Goal: Information Seeking & Learning: Learn about a topic

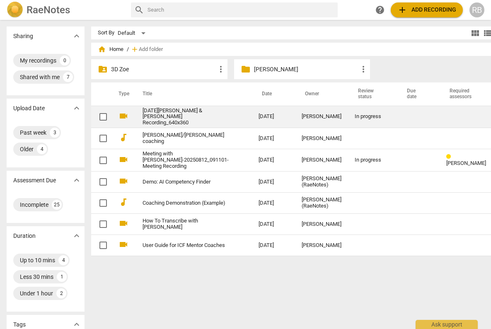
click at [312, 118] on td "[PERSON_NAME]" at bounding box center [321, 117] width 53 height 22
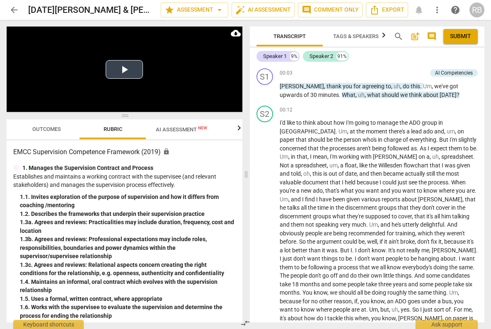
click at [128, 65] on button "Play Video" at bounding box center [124, 69] width 37 height 19
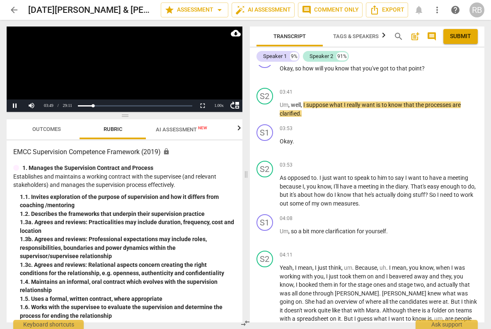
click at [49, 131] on span "Outcomes" at bounding box center [46, 129] width 29 height 6
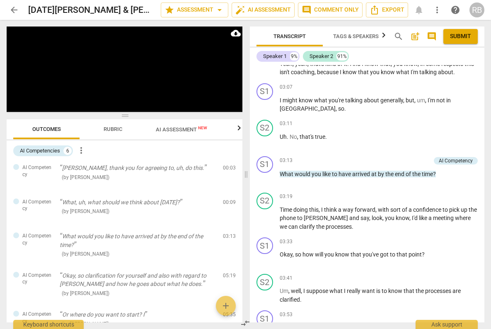
scroll to position [349, 0]
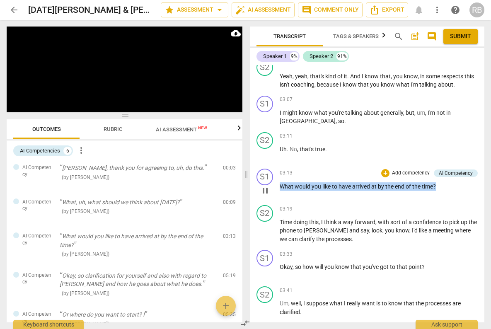
drag, startPoint x: 440, startPoint y: 186, endPoint x: 281, endPoint y: 187, distance: 159.0
click at [281, 187] on p "What would you like to have arrived at by the end of the time ?" at bounding box center [379, 186] width 198 height 9
click at [384, 171] on div "+" at bounding box center [385, 173] width 8 height 8
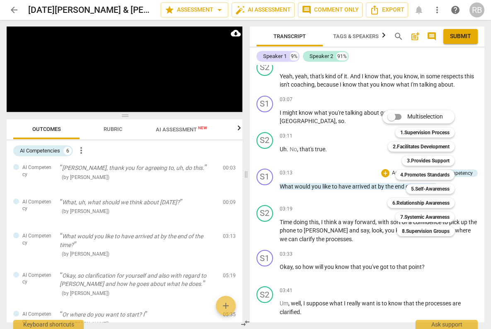
click at [340, 160] on div at bounding box center [245, 164] width 491 height 329
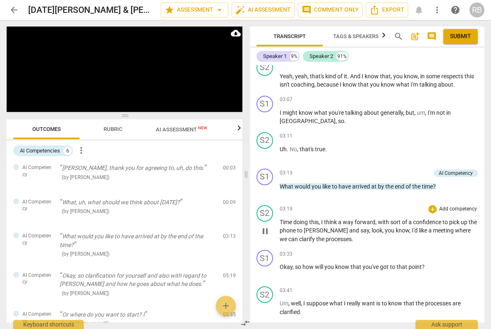
scroll to position [352, 0]
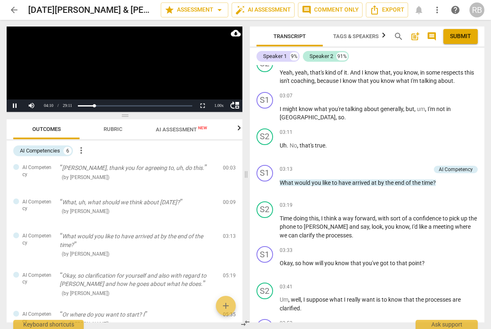
click at [177, 131] on span "AI Assessment New" at bounding box center [181, 129] width 51 height 6
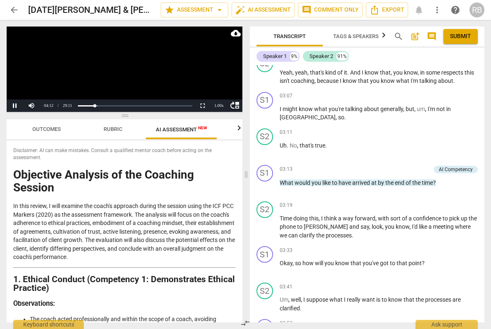
scroll to position [746, 0]
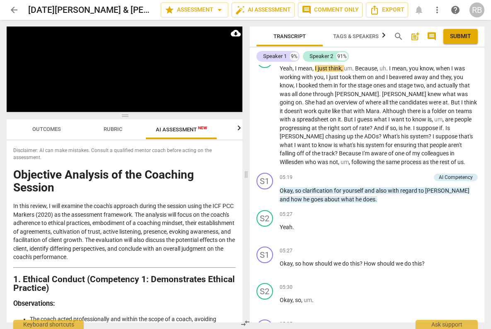
click at [239, 127] on icon "button" at bounding box center [239, 128] width 10 height 10
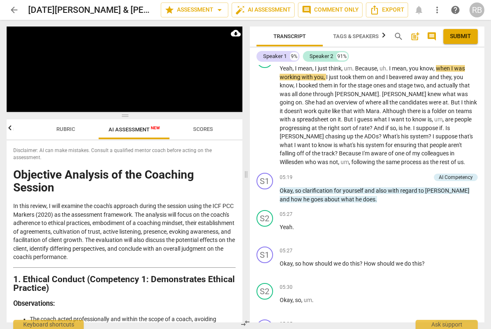
click at [10, 128] on icon "button" at bounding box center [10, 128] width 10 height 10
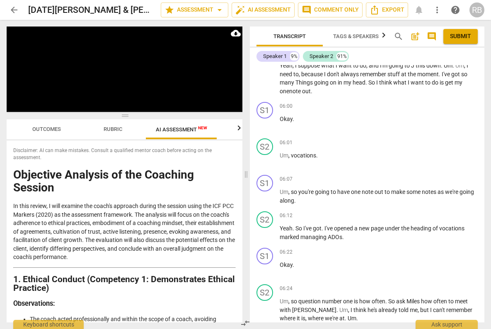
scroll to position [1055, 0]
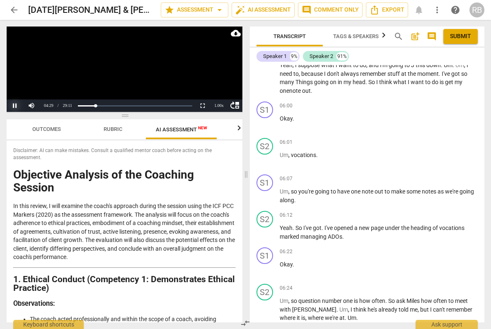
click at [15, 105] on button "Pause" at bounding box center [15, 105] width 17 height 12
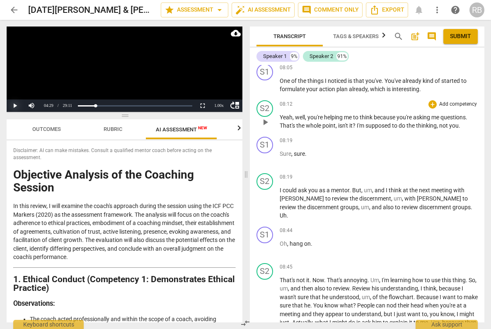
scroll to position [1517, 0]
click at [383, 205] on span "also" at bounding box center [389, 206] width 12 height 7
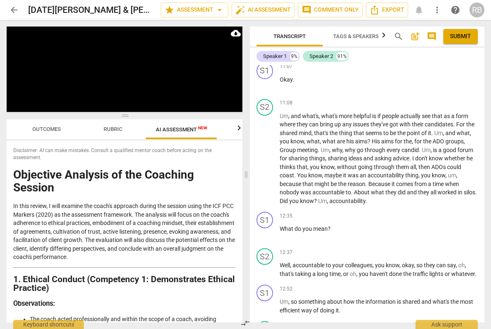
scroll to position [2096, 0]
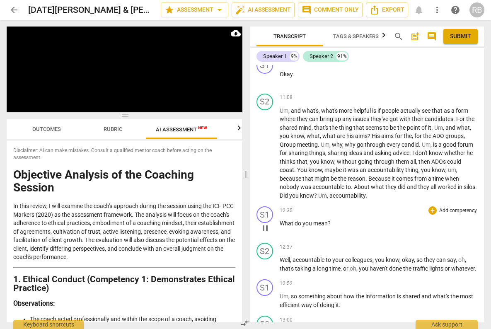
click at [264, 223] on span "pause" at bounding box center [265, 228] width 10 height 10
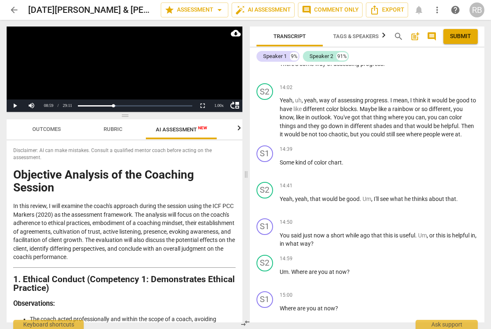
scroll to position [2454, 0]
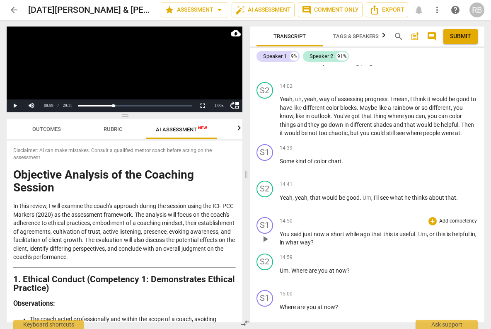
click at [279, 231] on div "S1 play_arrow pause" at bounding box center [267, 232] width 23 height 30
click at [264, 239] on span "play_arrow" at bounding box center [265, 239] width 10 height 10
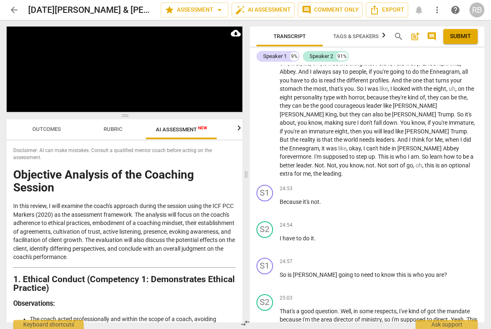
scroll to position [4037, 0]
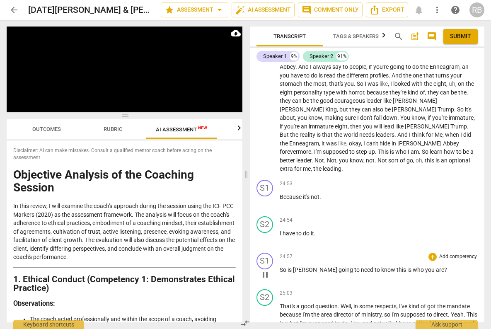
click at [266, 270] on span "pause" at bounding box center [265, 275] width 10 height 10
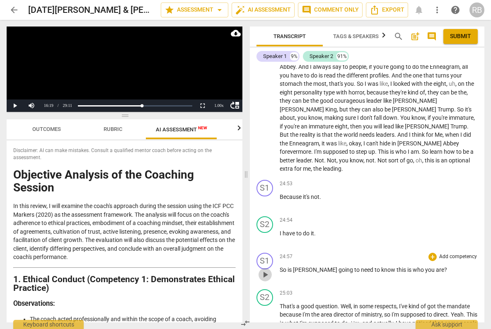
click at [266, 270] on span "play_arrow" at bounding box center [265, 275] width 10 height 10
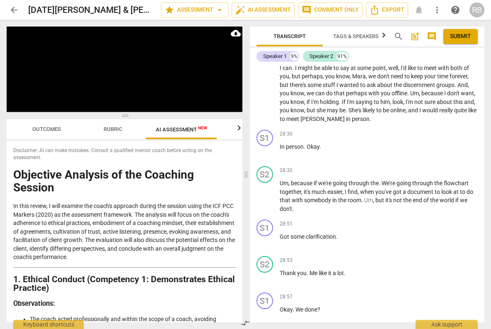
scroll to position [4903, 0]
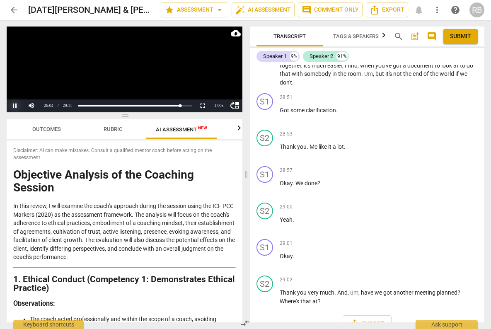
click at [15, 105] on button "Pause" at bounding box center [15, 105] width 17 height 12
